Goal: Feedback & Contribution: Contribute content

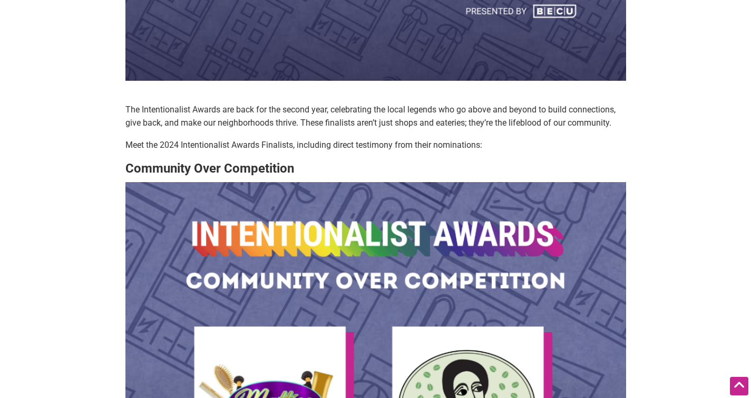
scroll to position [367, 0]
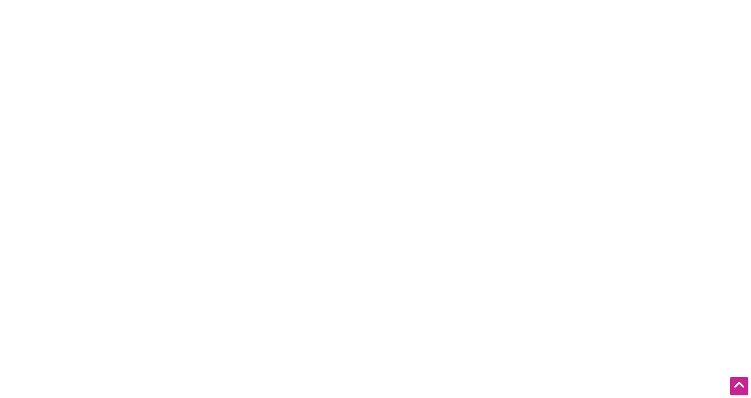
scroll to position [2117, 0]
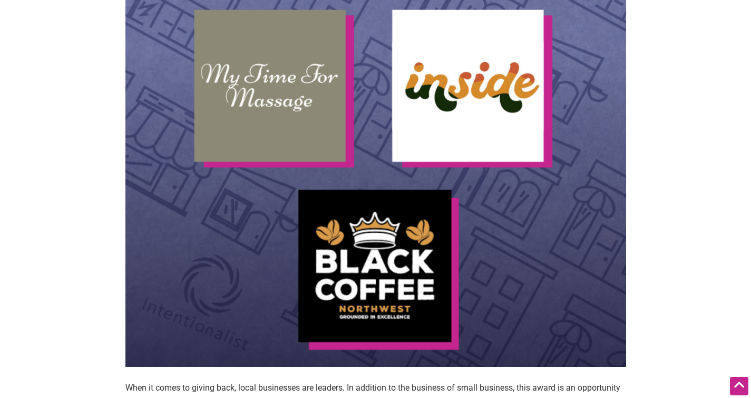
click at [485, 85] on img at bounding box center [376, 116] width 501 height 501
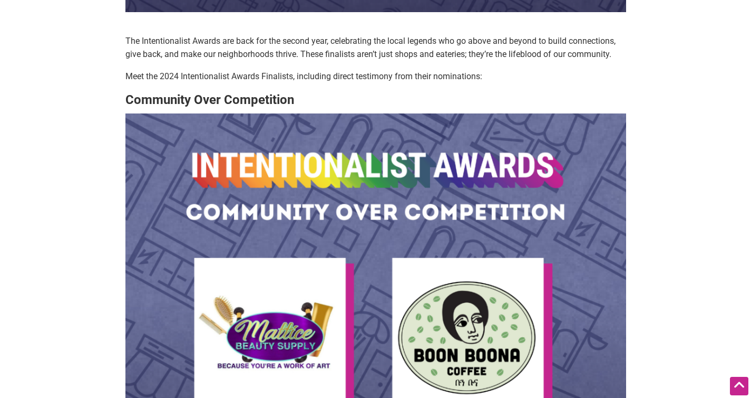
scroll to position [380, 0]
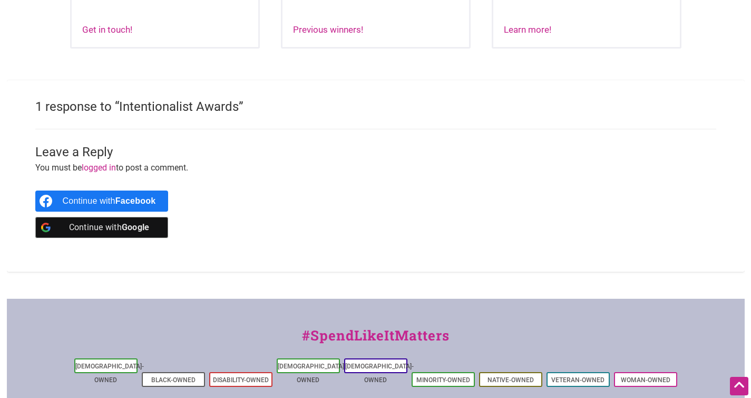
scroll to position [898, 0]
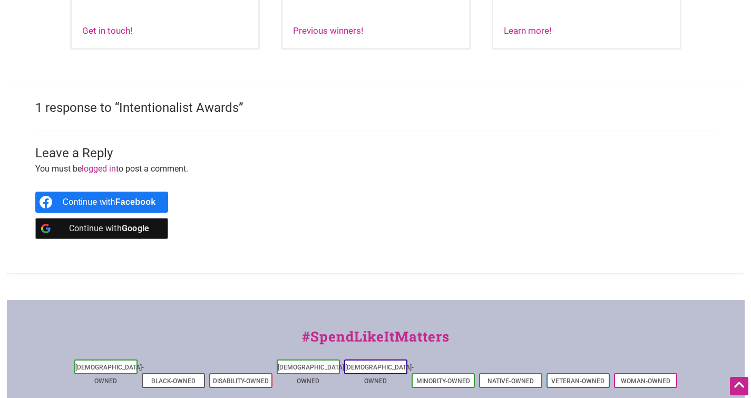
click at [360, 176] on p "You must be logged in to post a comment." at bounding box center [375, 169] width 681 height 14
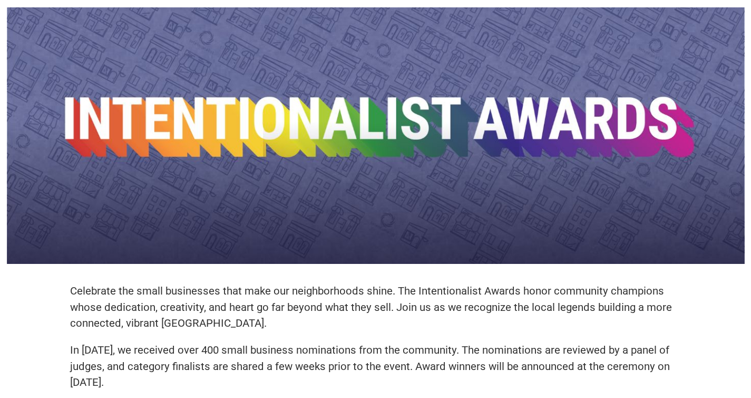
scroll to position [0, 0]
